Goal: Task Accomplishment & Management: Manage account settings

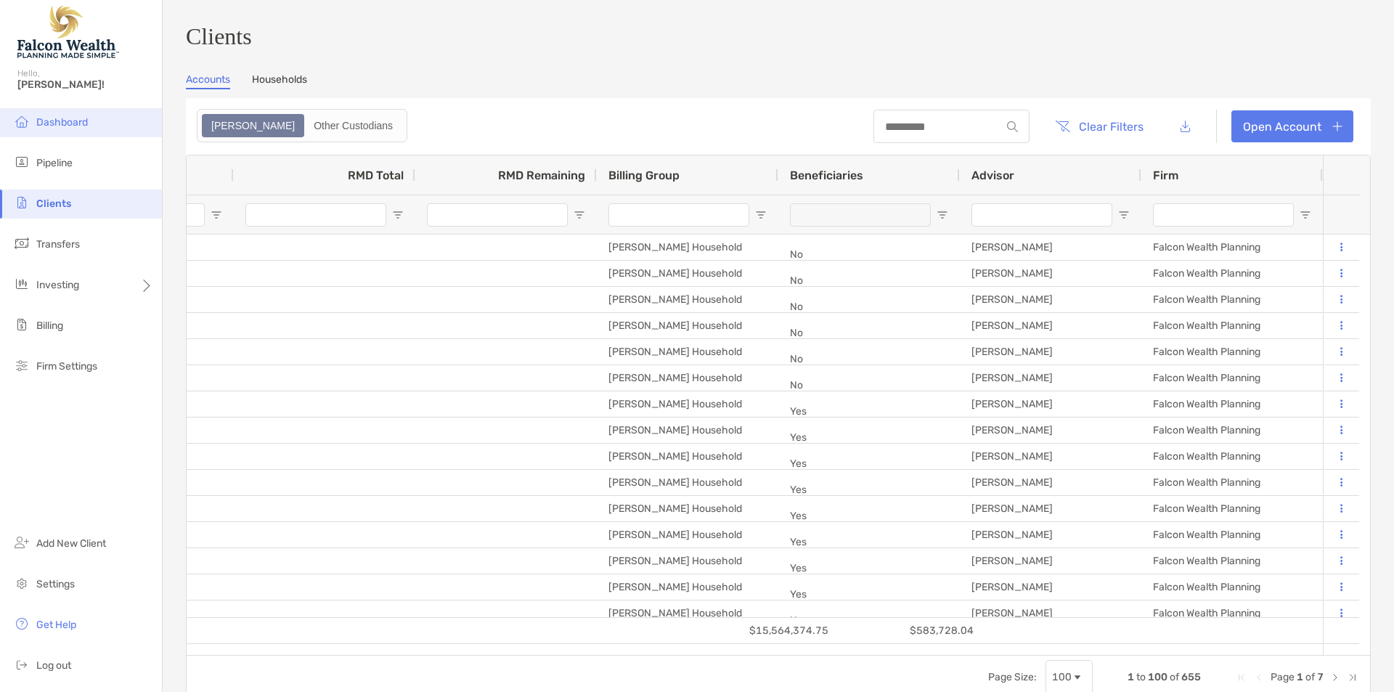
click at [64, 94] on div "Hello, Ricky!" at bounding box center [81, 87] width 162 height 41
click at [55, 123] on span "Dashboard" at bounding box center [62, 122] width 52 height 12
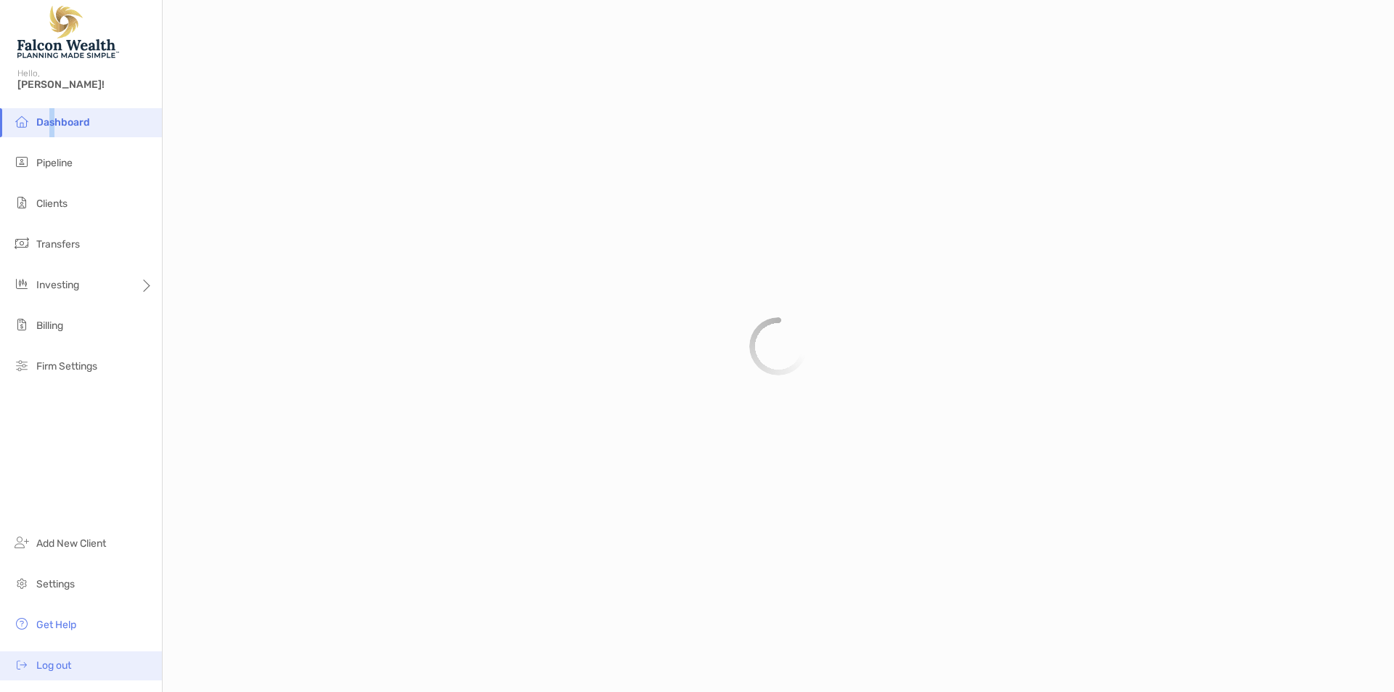
click at [78, 642] on ul "Add New Client Settings Get Help Log out" at bounding box center [81, 610] width 162 height 163
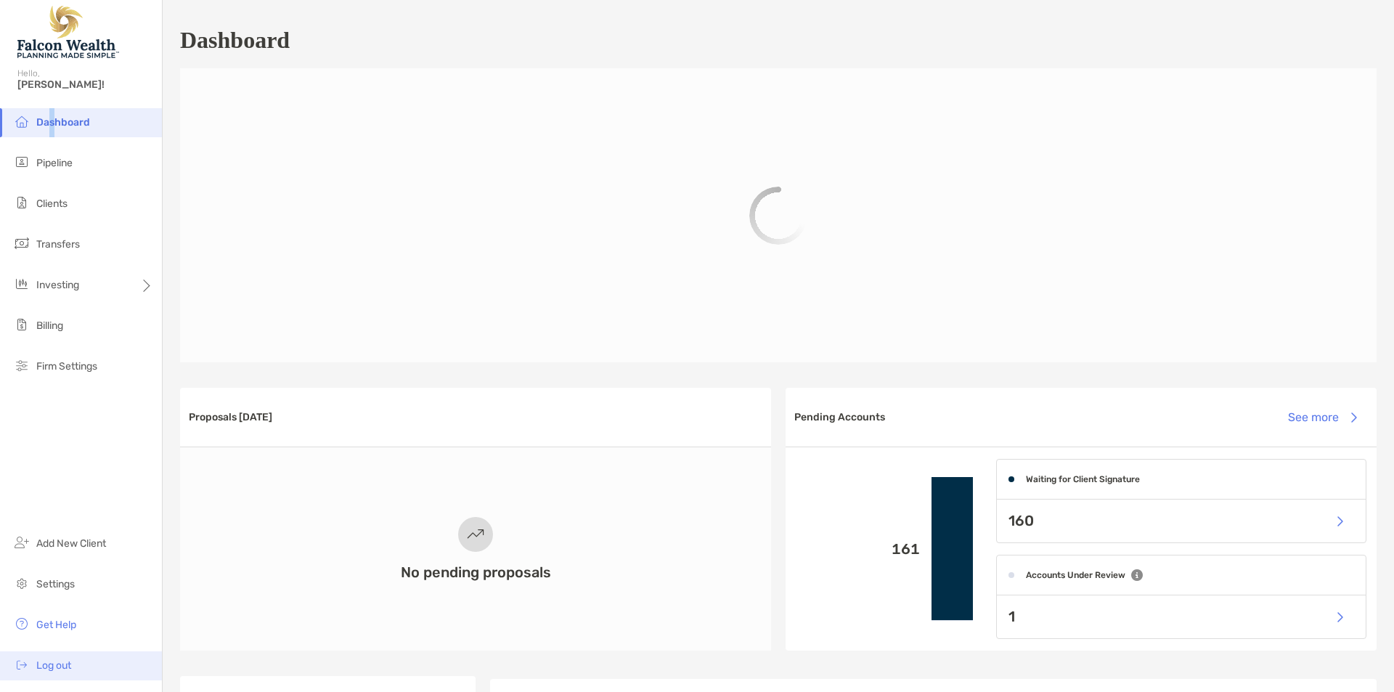
click at [57, 666] on span "Log out" at bounding box center [53, 665] width 35 height 12
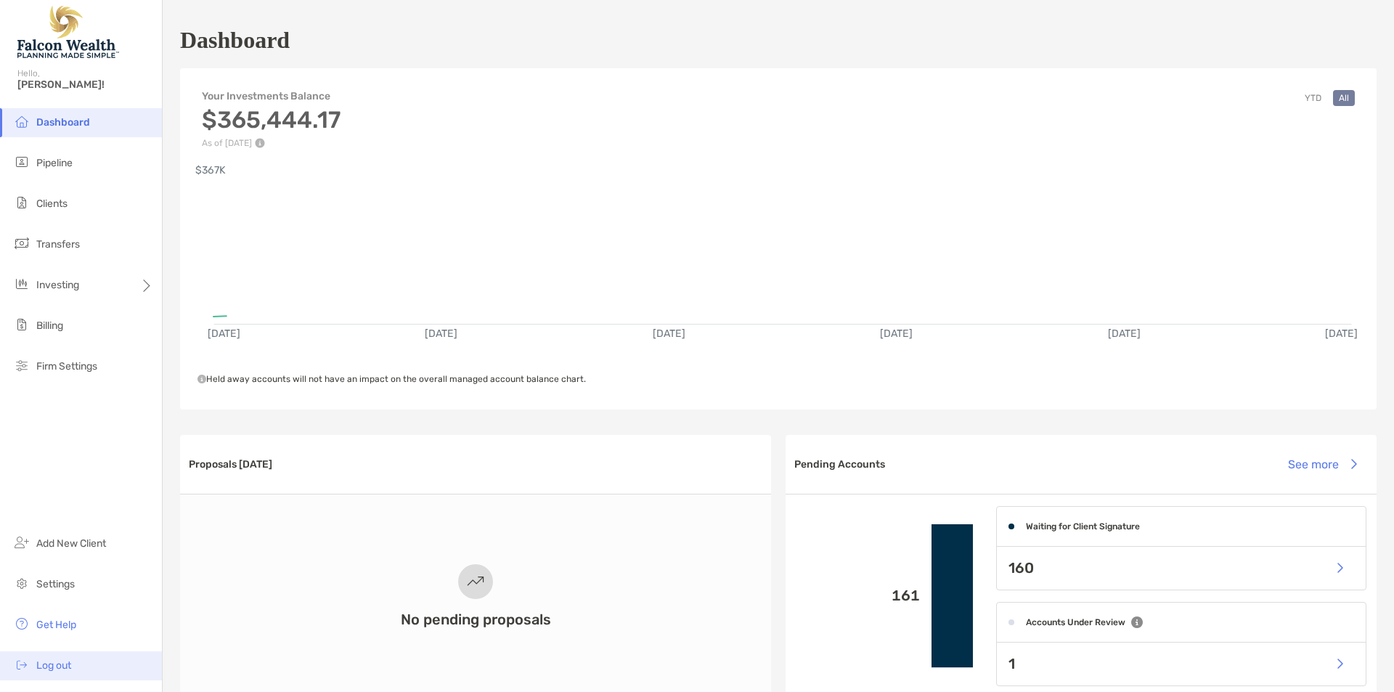
click at [55, 664] on span "Log out" at bounding box center [53, 665] width 35 height 12
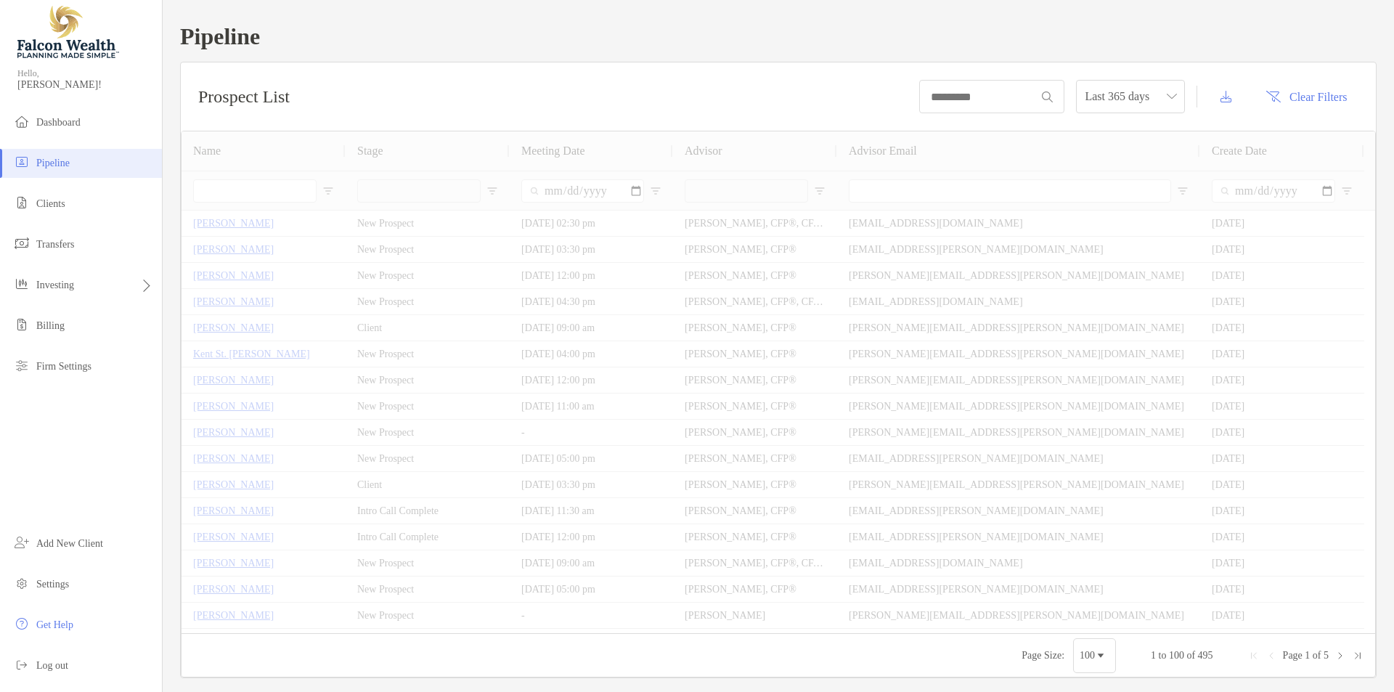
type input "*******"
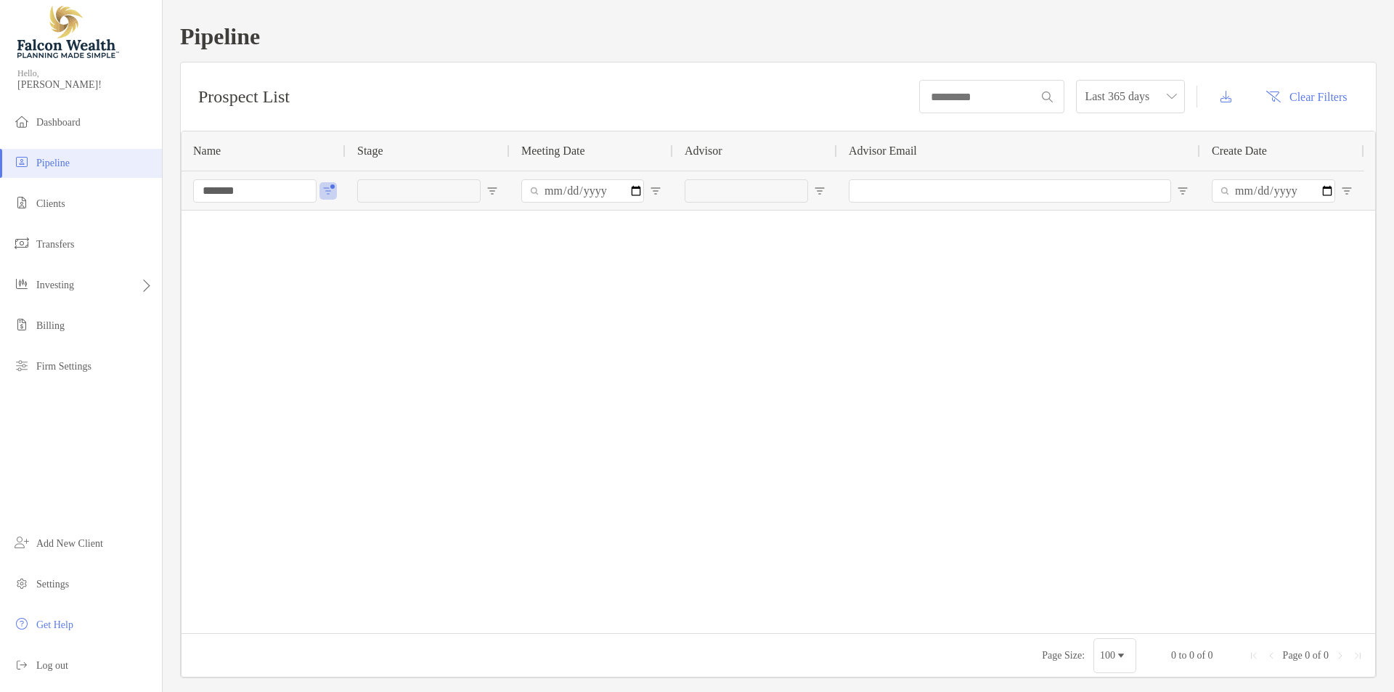
click at [339, 373] on div at bounding box center [779, 422] width 1194 height 423
click at [79, 128] on span "Dashboard" at bounding box center [58, 122] width 44 height 11
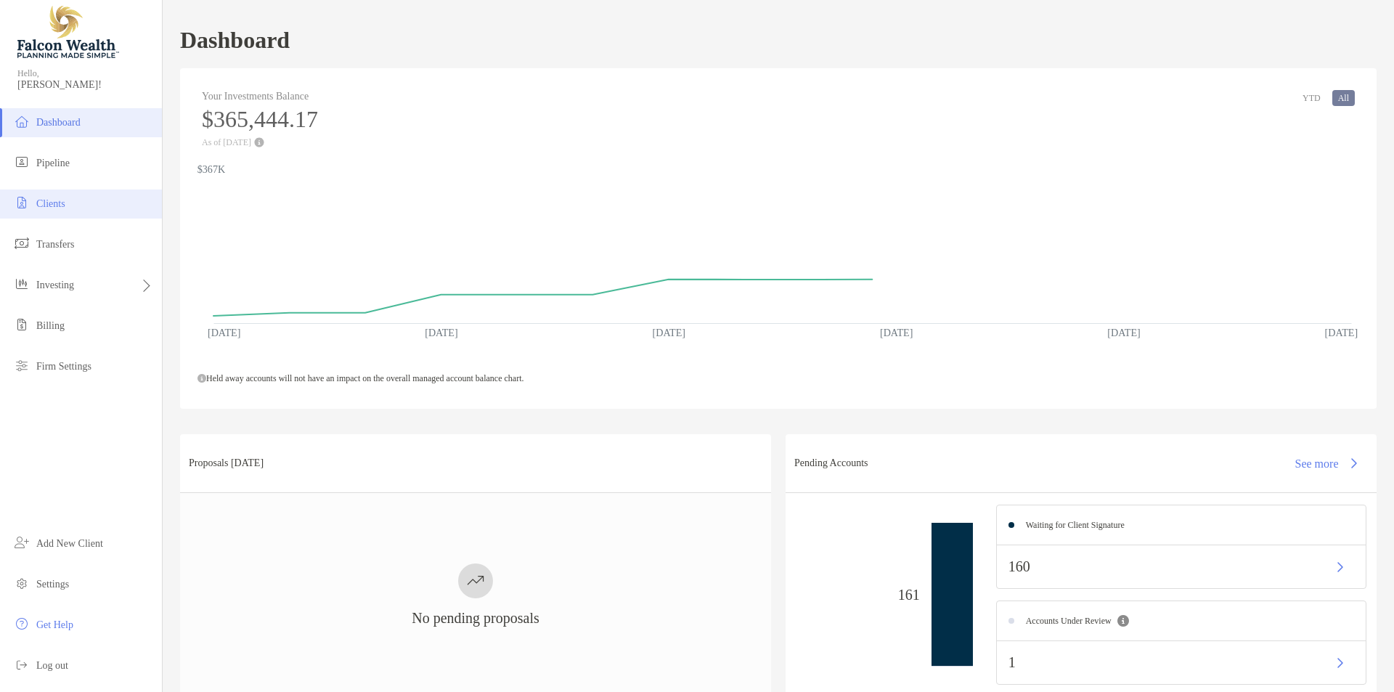
click at [58, 207] on span "Clients" at bounding box center [50, 203] width 29 height 11
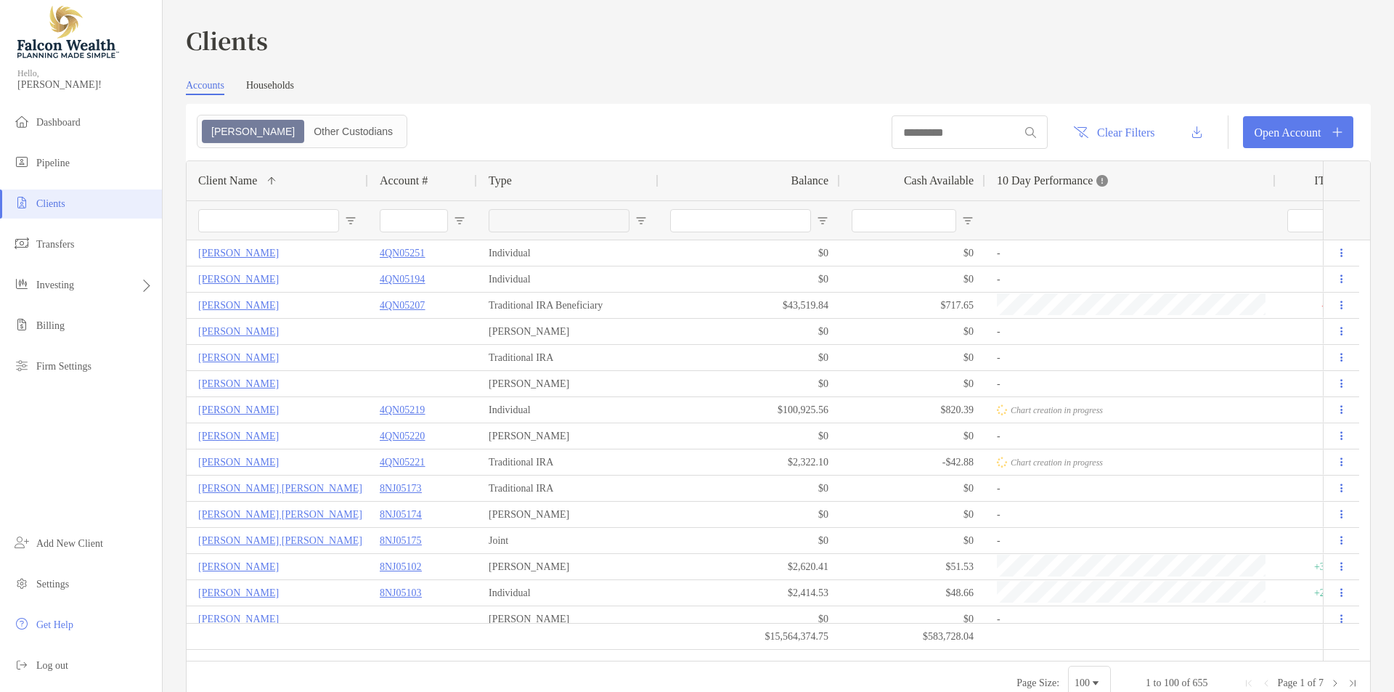
click at [258, 217] on input "Client Name Filter Input" at bounding box center [268, 220] width 141 height 23
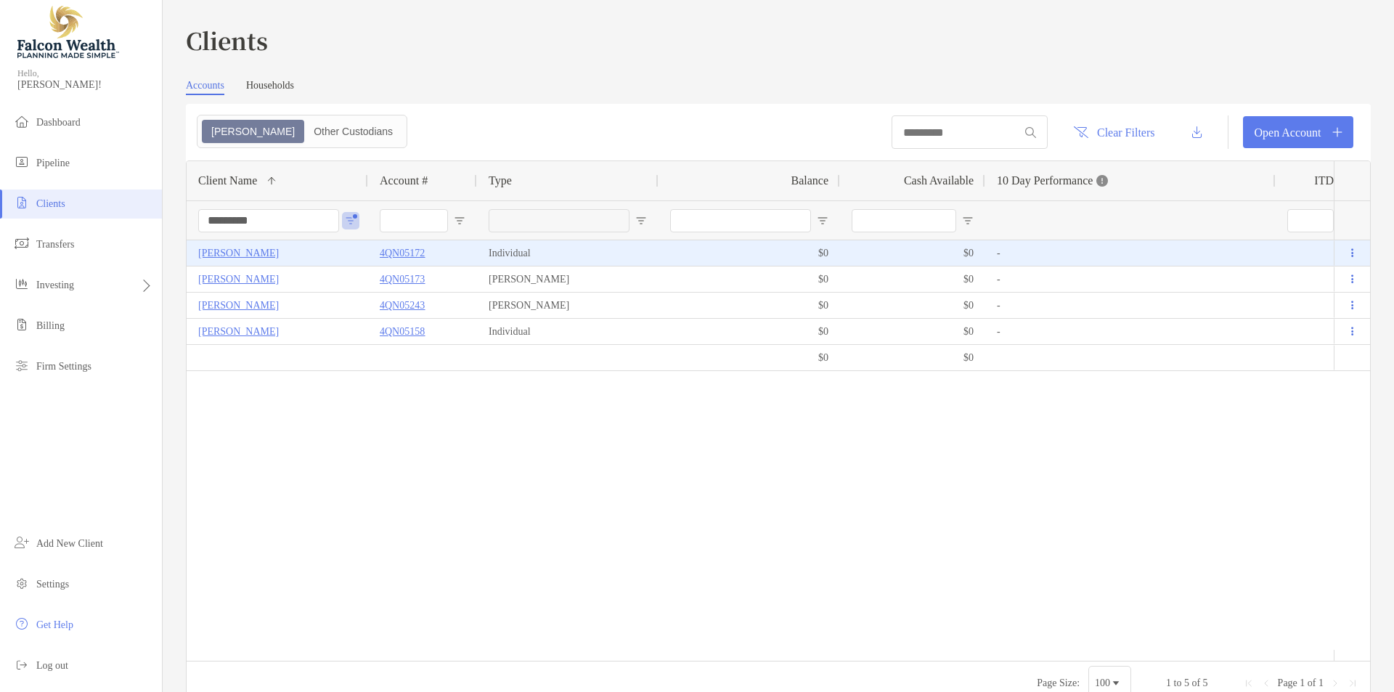
type input "*********"
click at [279, 250] on p "[PERSON_NAME]" at bounding box center [238, 253] width 81 height 18
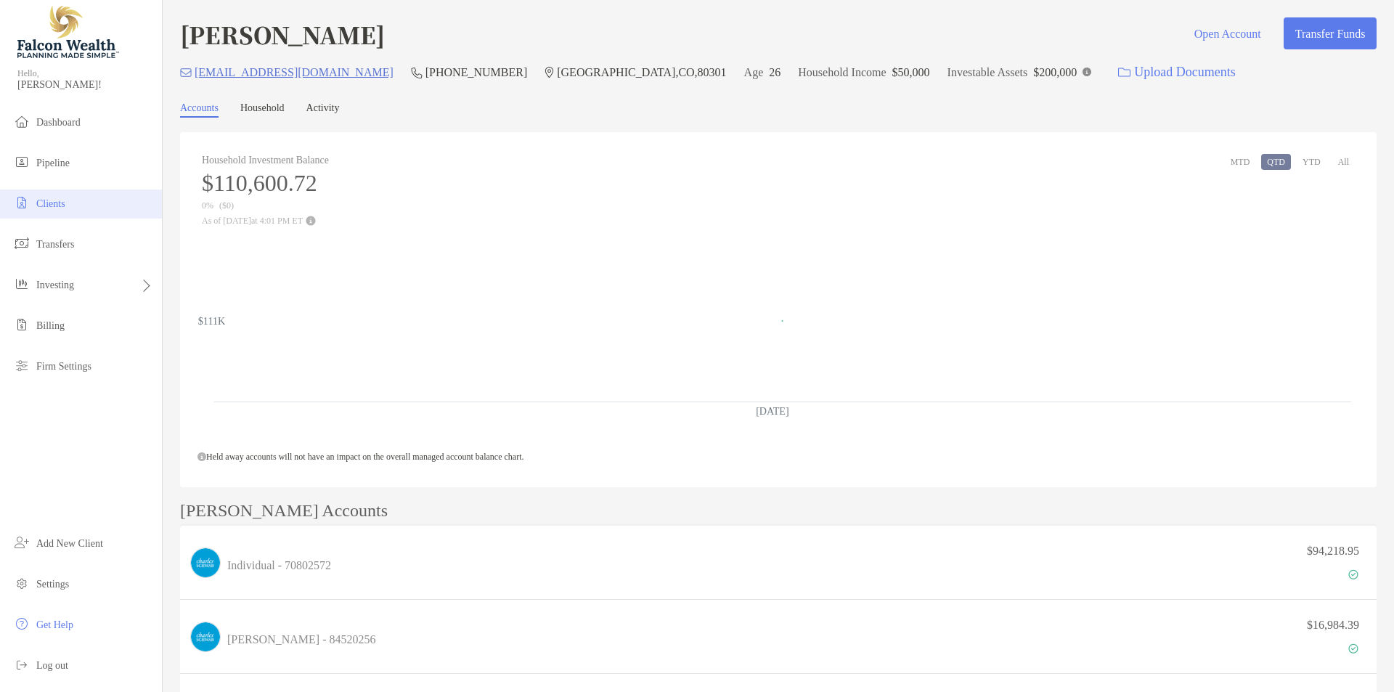
click at [49, 190] on li "Clients" at bounding box center [81, 204] width 162 height 29
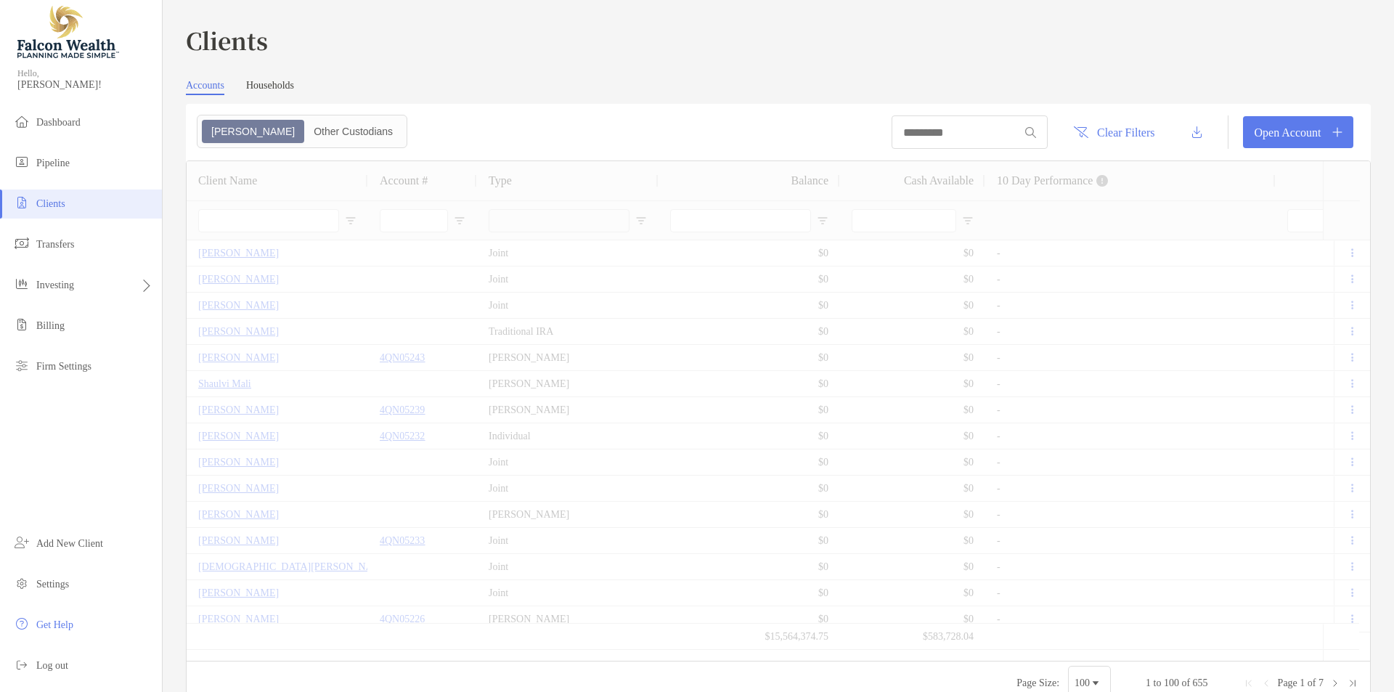
type input "*********"
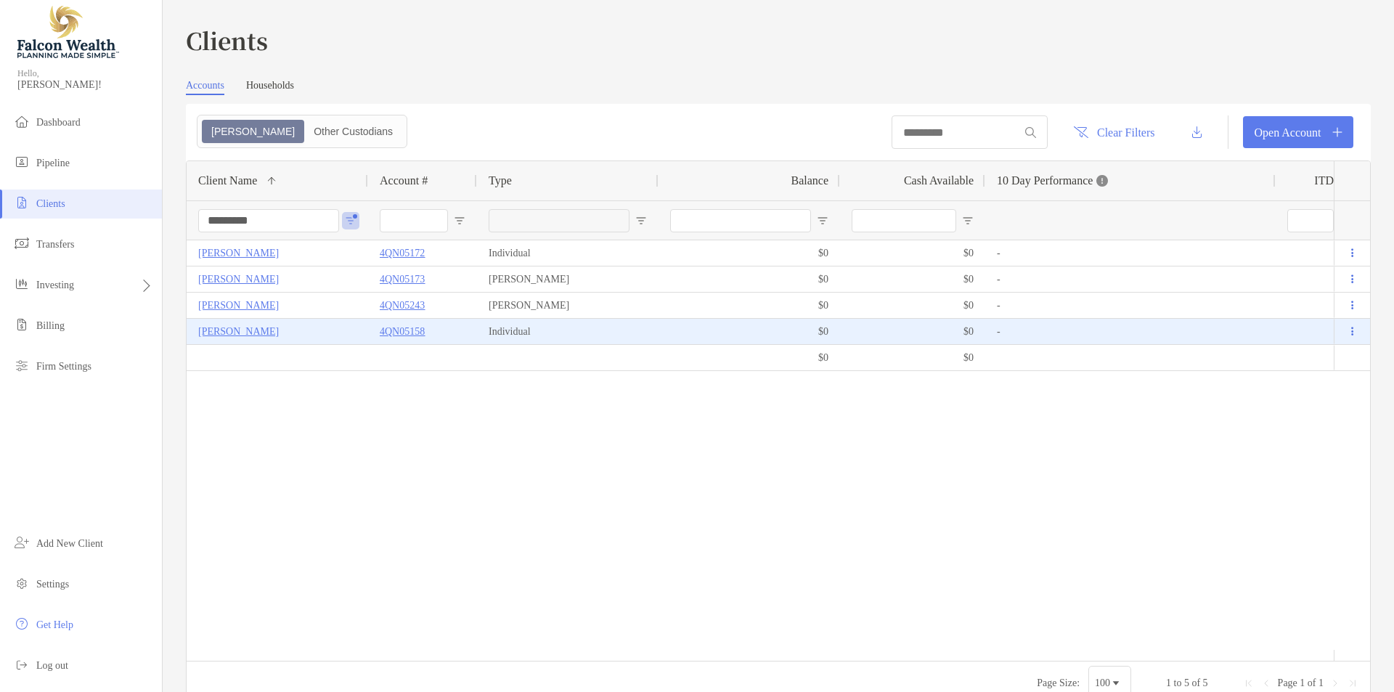
click at [246, 326] on p "[PERSON_NAME]" at bounding box center [238, 331] width 81 height 18
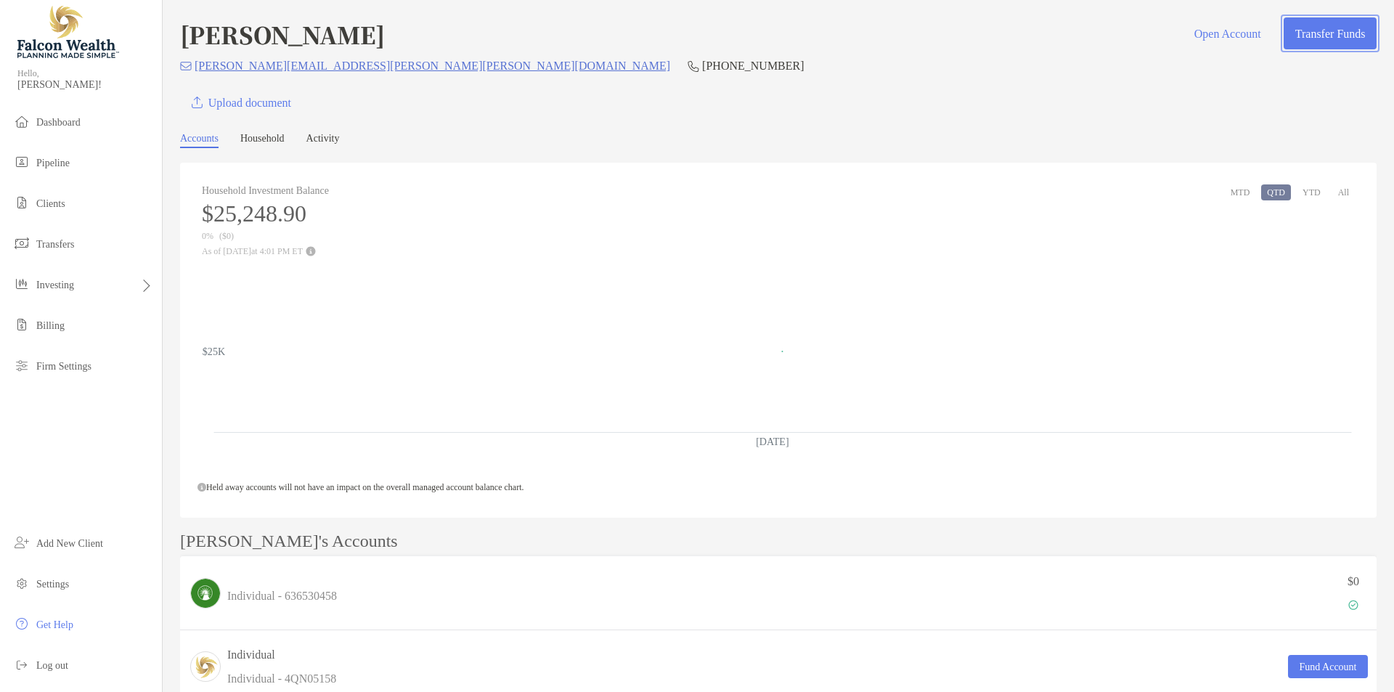
click at [1284, 35] on button "Transfer Funds" at bounding box center [1330, 33] width 93 height 32
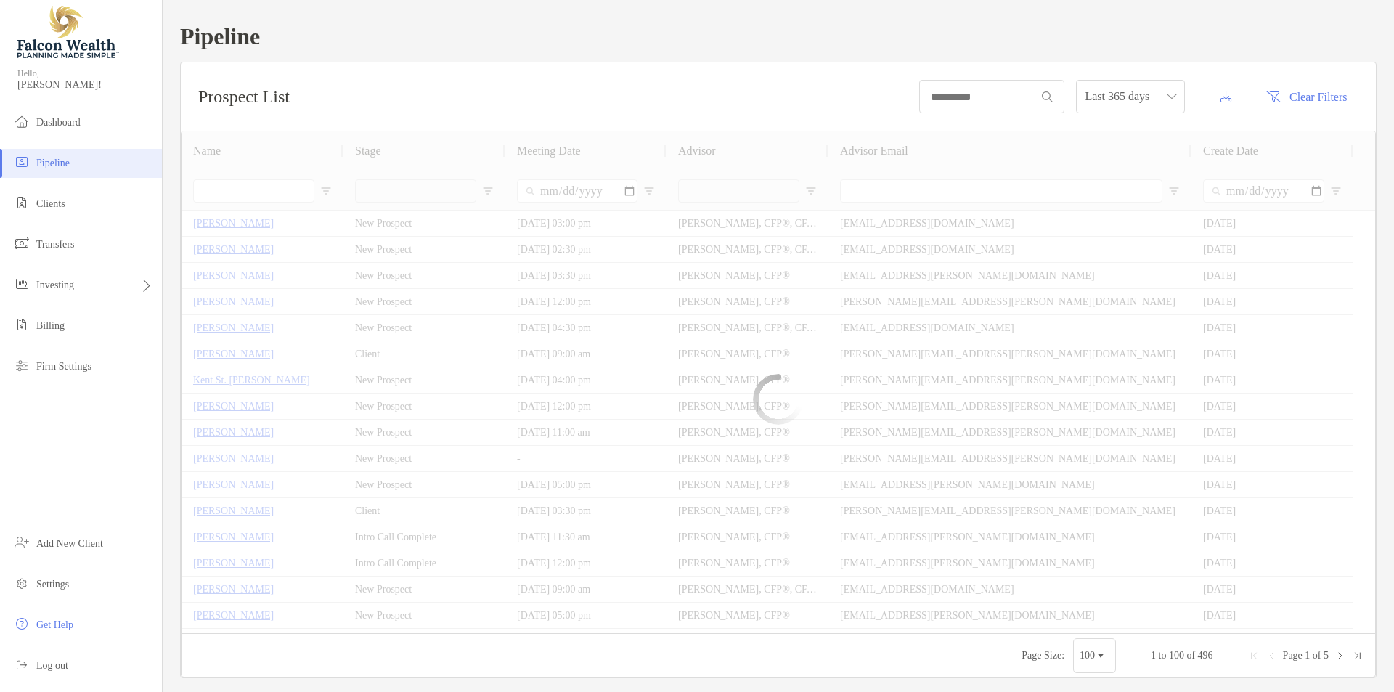
type input "*******"
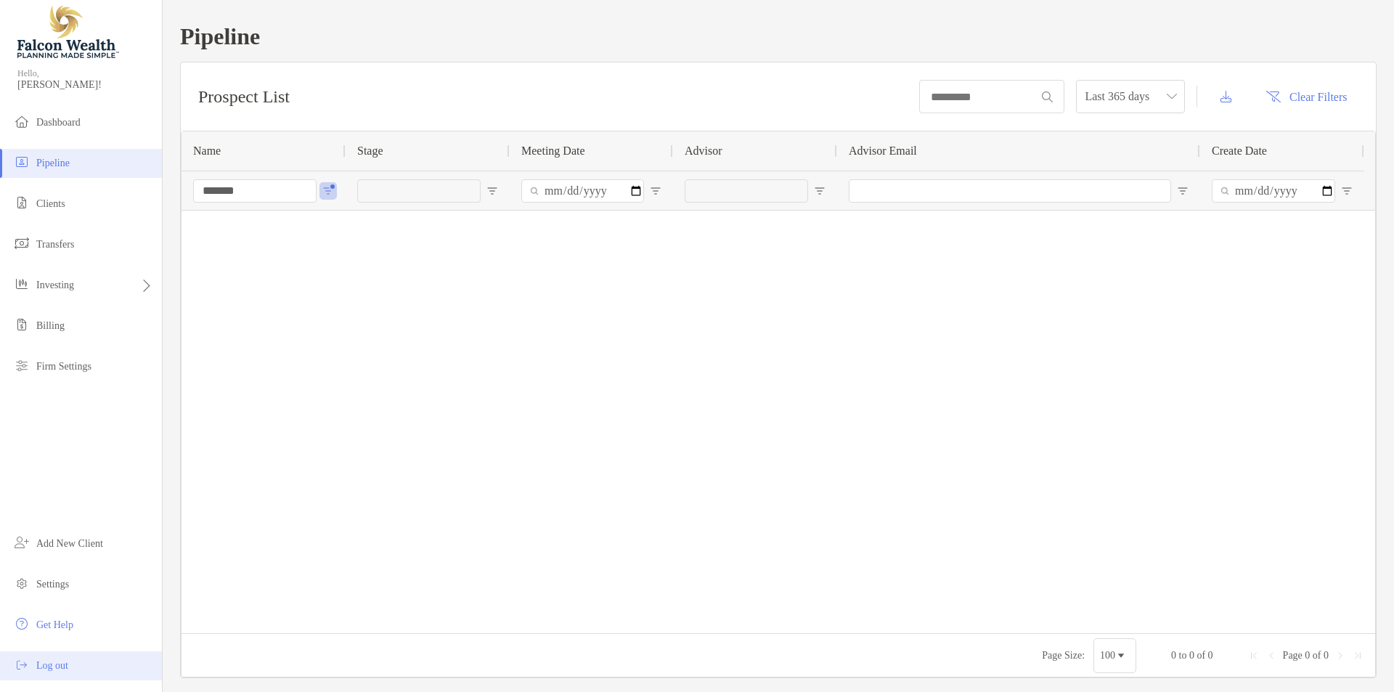
click at [36, 668] on span "Log out" at bounding box center [52, 665] width 32 height 11
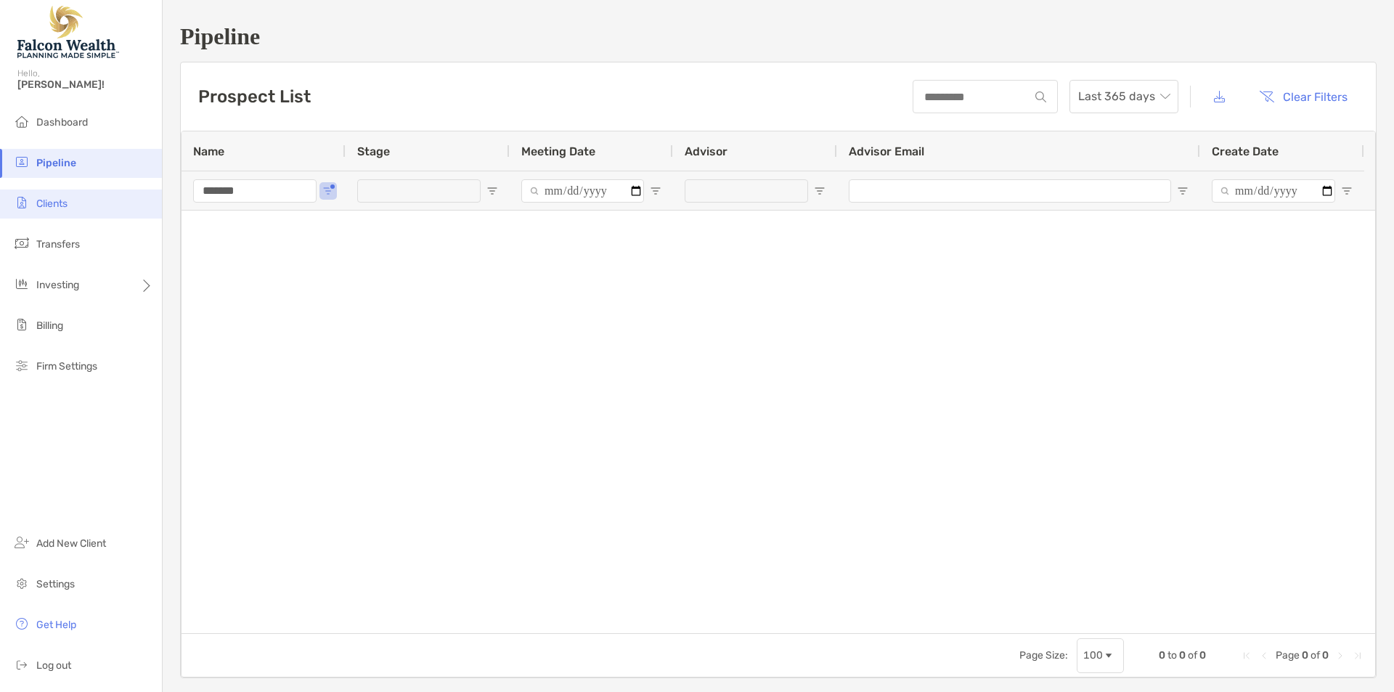
click at [47, 201] on span "Clients" at bounding box center [51, 204] width 31 height 12
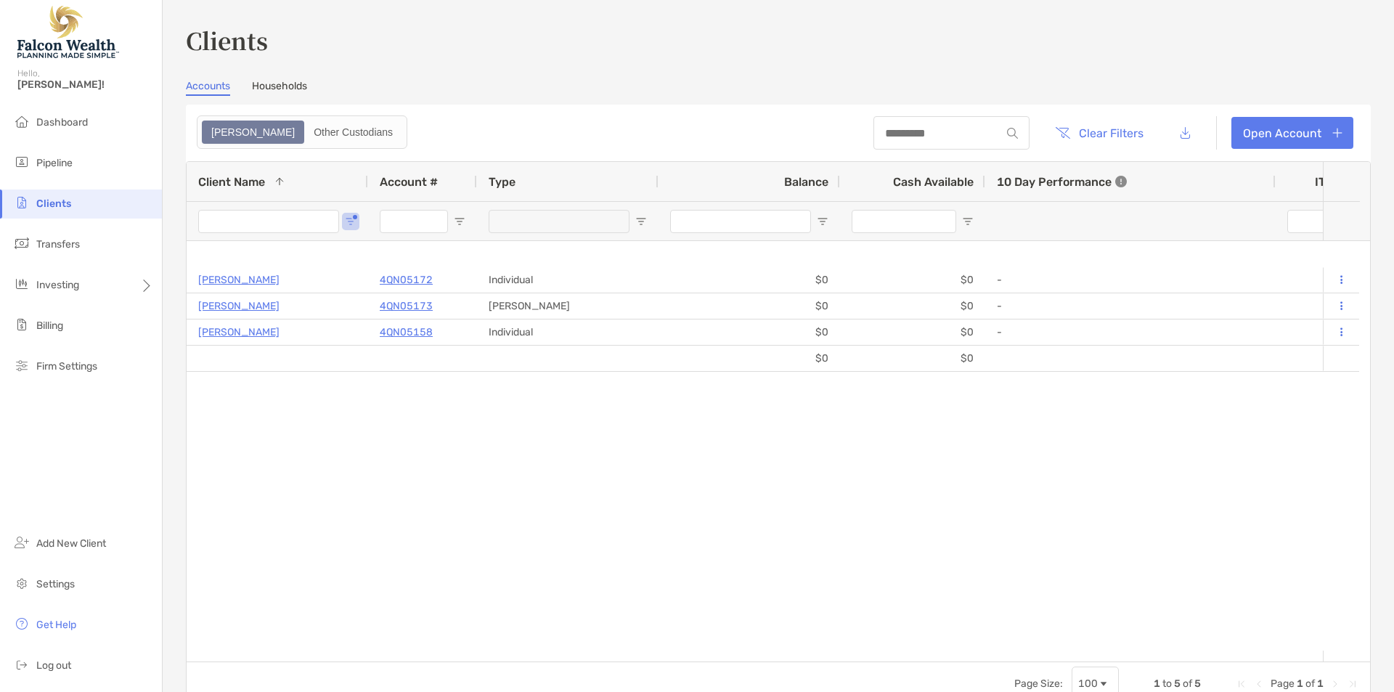
type input "*********"
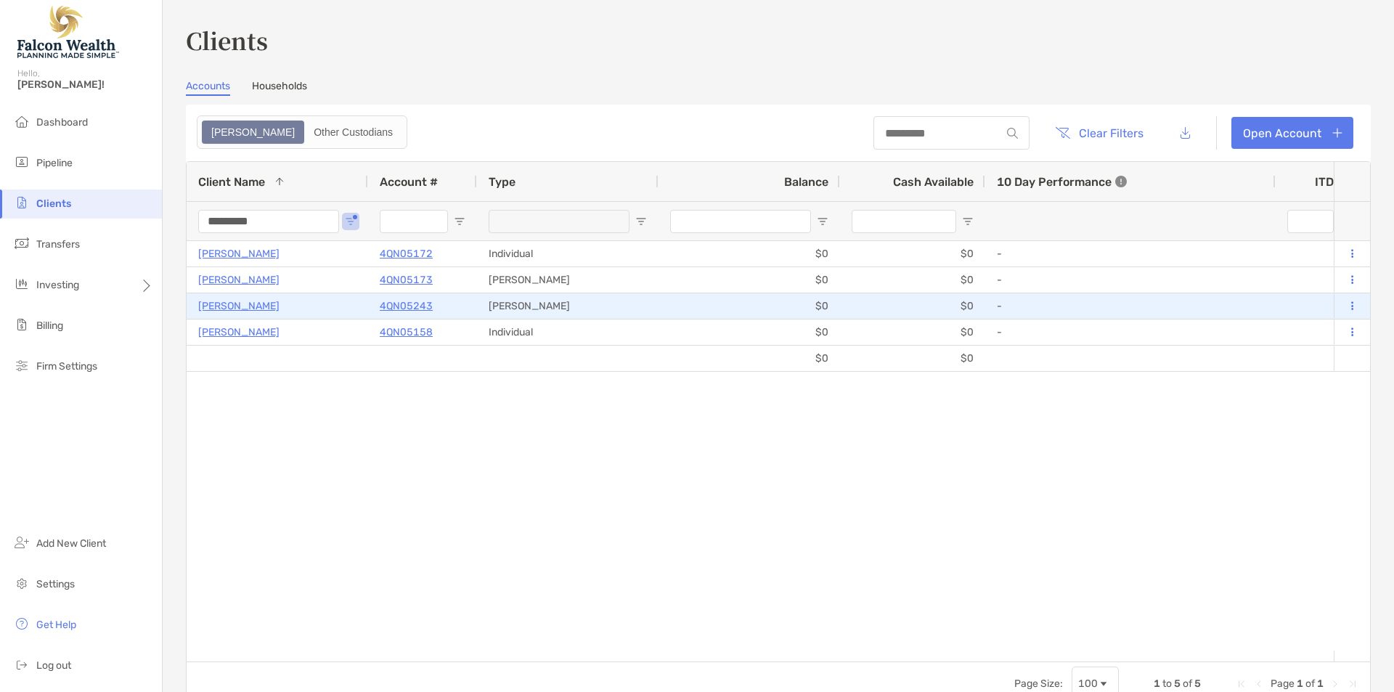
click at [252, 306] on p "[PERSON_NAME]" at bounding box center [238, 306] width 81 height 18
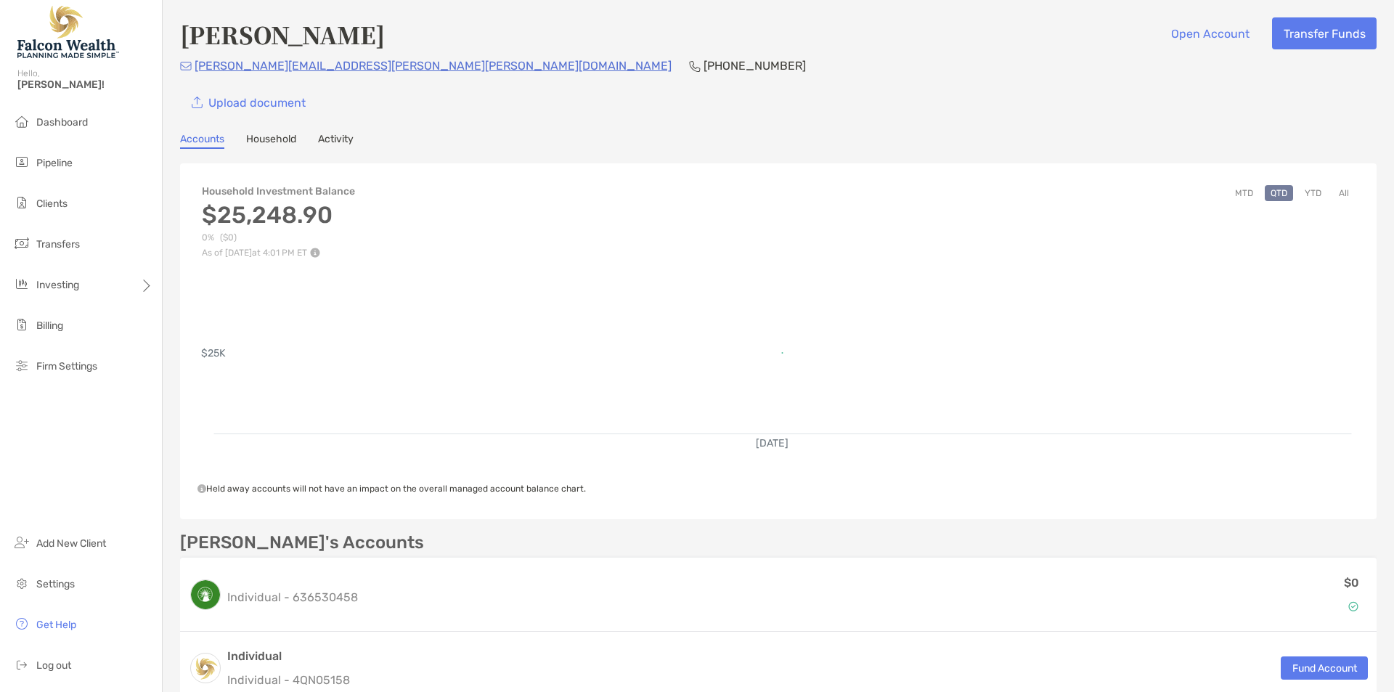
click at [756, 114] on div "Upload document" at bounding box center [778, 102] width 1197 height 32
click at [710, 118] on div "Upload document" at bounding box center [778, 102] width 1197 height 32
click at [702, 93] on div "Upload document" at bounding box center [778, 102] width 1197 height 32
drag, startPoint x: 346, startPoint y: 64, endPoint x: 797, endPoint y: 78, distance: 451.9
click at [776, 58] on div "christine.manzo@laverne.edu (909) 214-1057" at bounding box center [778, 66] width 1197 height 18
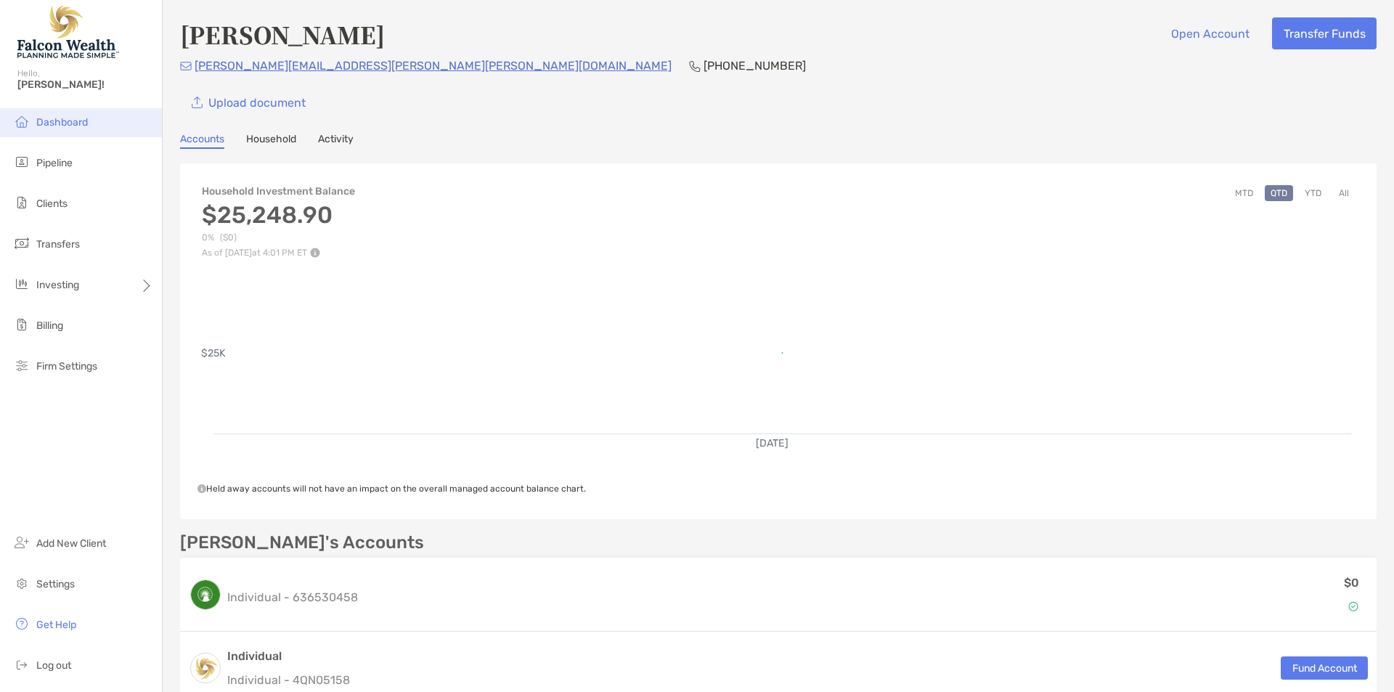
click at [33, 136] on li "Dashboard" at bounding box center [81, 122] width 162 height 29
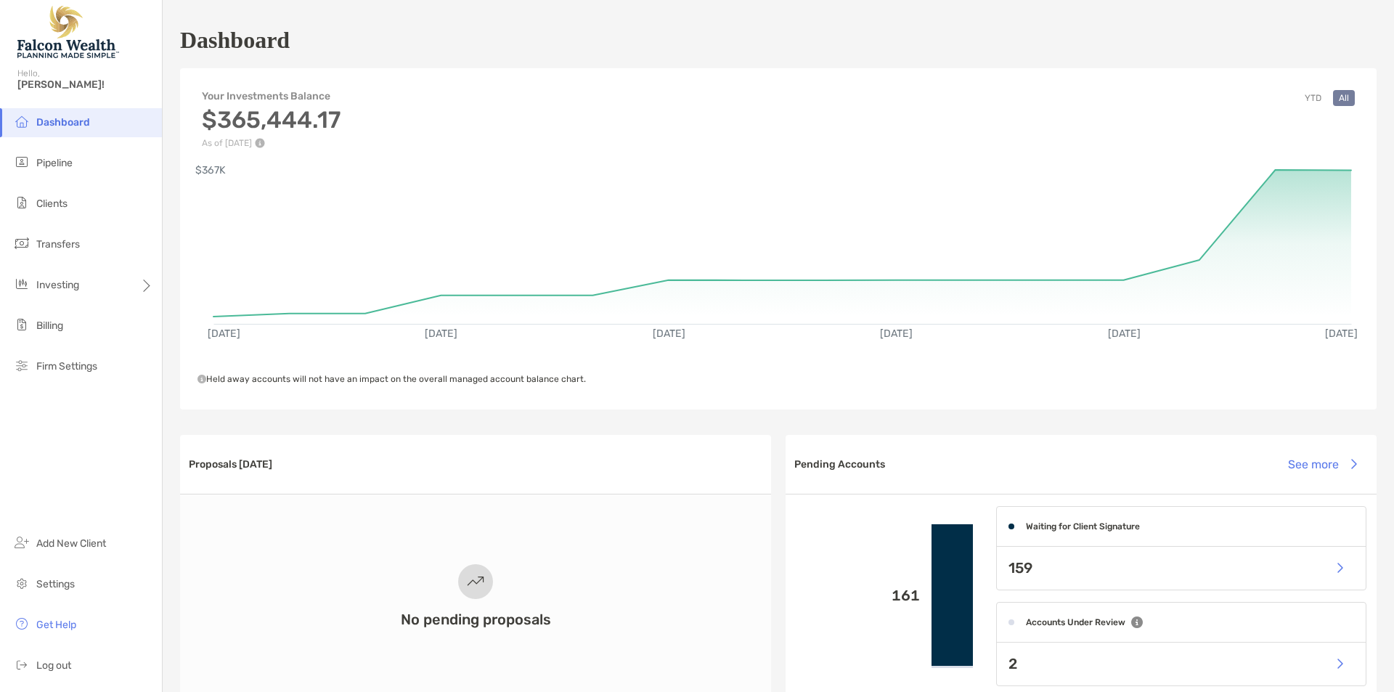
click at [410, 377] on span "Held away accounts will not have an impact on the overall managed account balan…" at bounding box center [392, 379] width 389 height 10
click at [435, 392] on div "Your Investments Balance $365,444.17 As of Sep 24, '25 YTD All Sep 9, '25 Sep 1…" at bounding box center [778, 238] width 1197 height 341
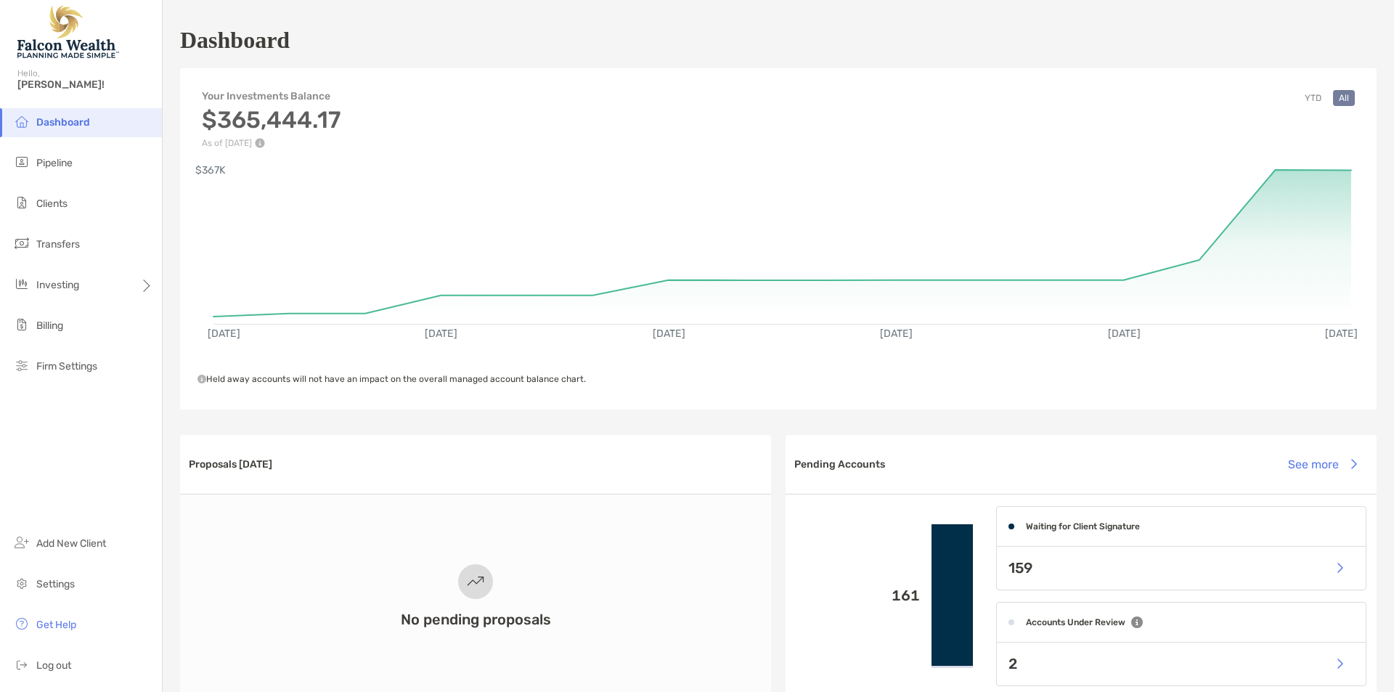
click at [453, 380] on span "Held away accounts will not have an impact on the overall managed account balan…" at bounding box center [392, 379] width 389 height 10
click at [521, 401] on div "Your Investments Balance $365,444.17 As of Sep 24, '25 YTD All Sep 9, '25 Sep 1…" at bounding box center [778, 238] width 1197 height 341
click at [276, 43] on h1 "Dashboard" at bounding box center [235, 40] width 110 height 27
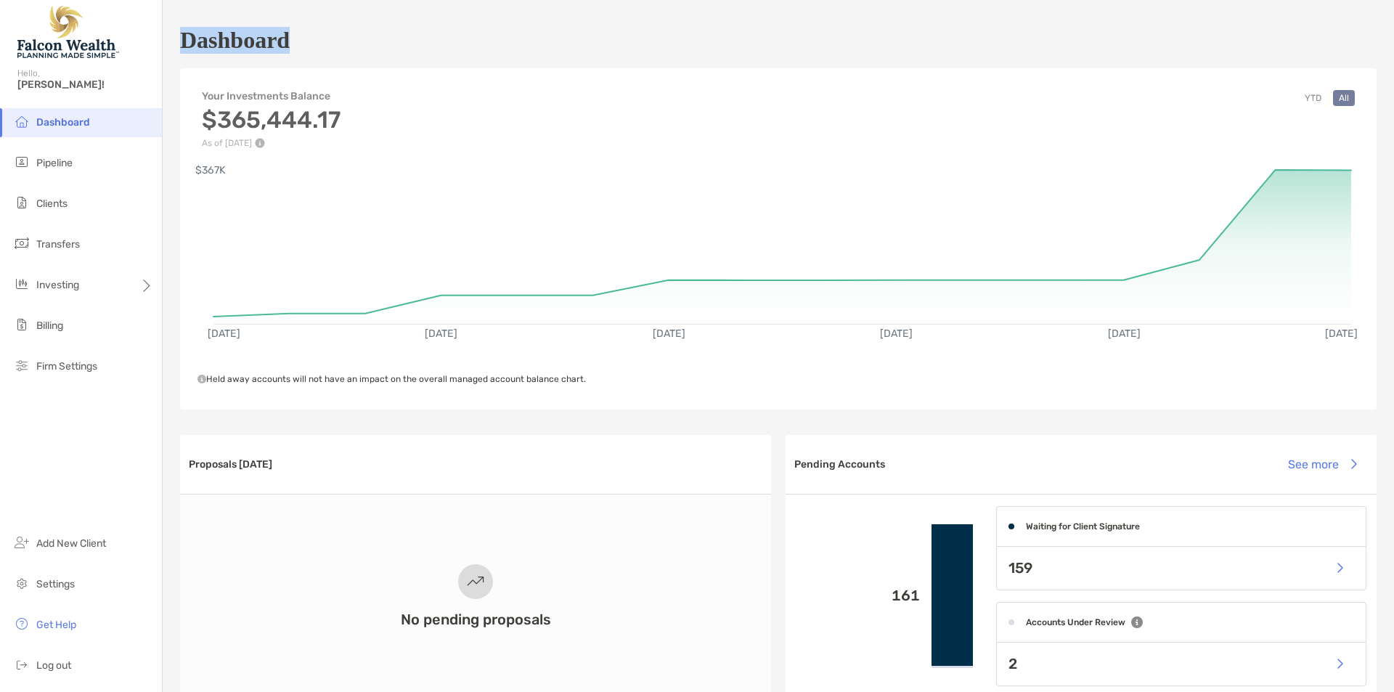
click at [276, 43] on h1 "Dashboard" at bounding box center [235, 40] width 110 height 27
click at [347, 50] on div "Dashboard" at bounding box center [778, 39] width 1197 height 33
click at [254, 43] on h1 "Dashboard" at bounding box center [235, 40] width 110 height 27
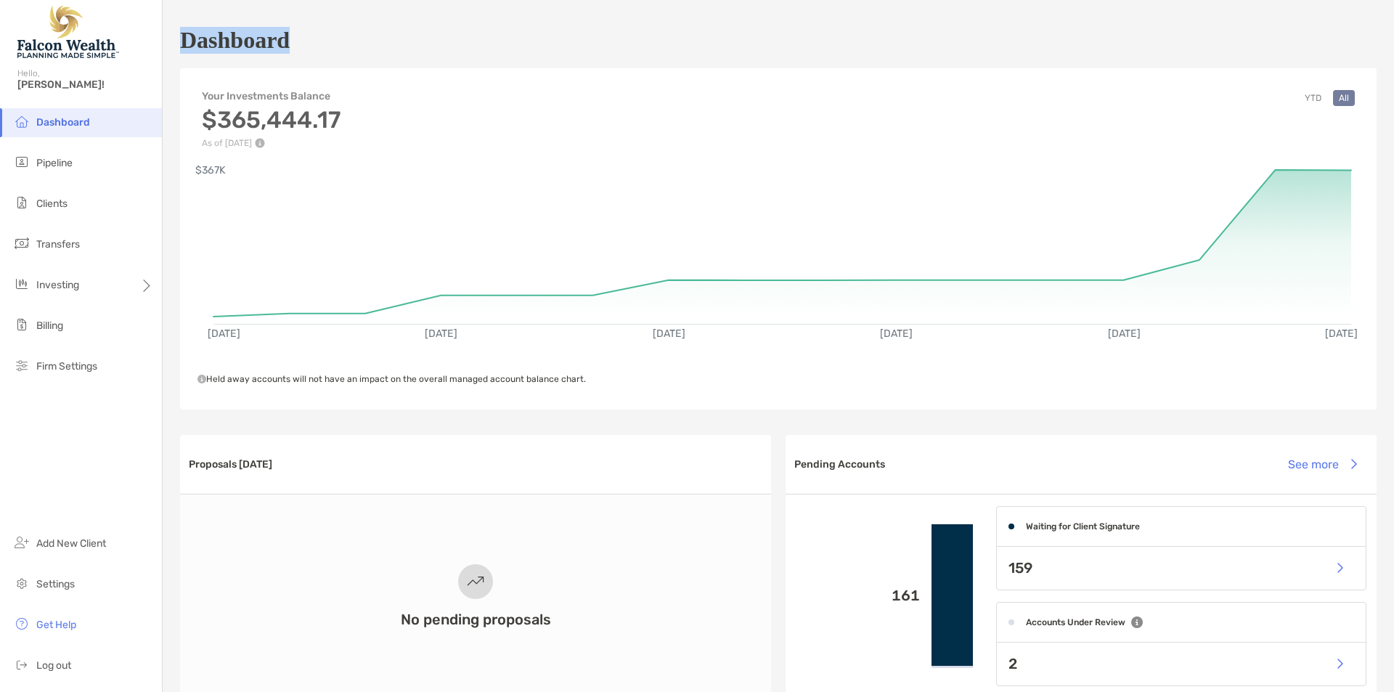
click at [351, 32] on div "Dashboard" at bounding box center [778, 39] width 1197 height 33
